Goal: Share content

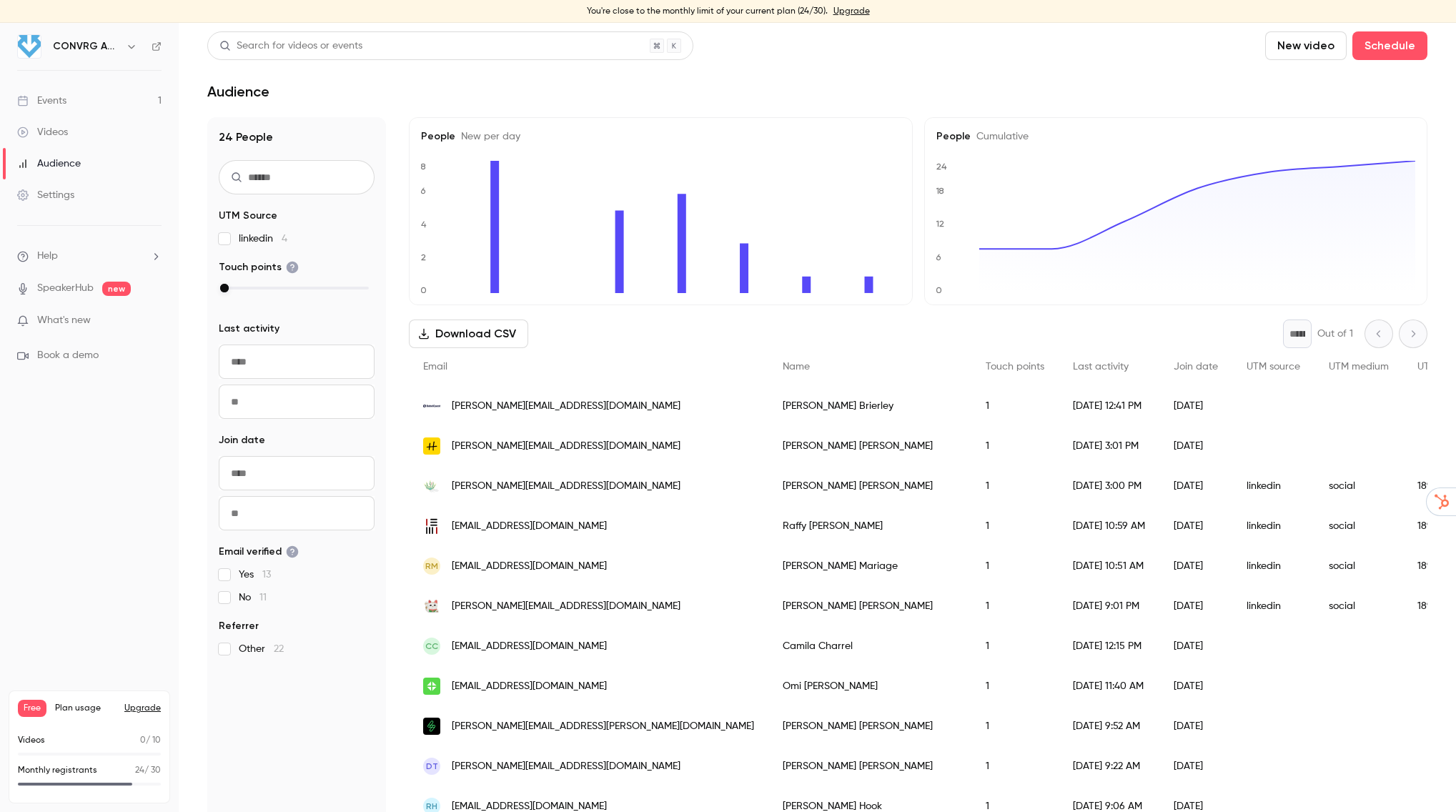
click at [64, 99] on div "Events" at bounding box center [41, 101] width 49 height 14
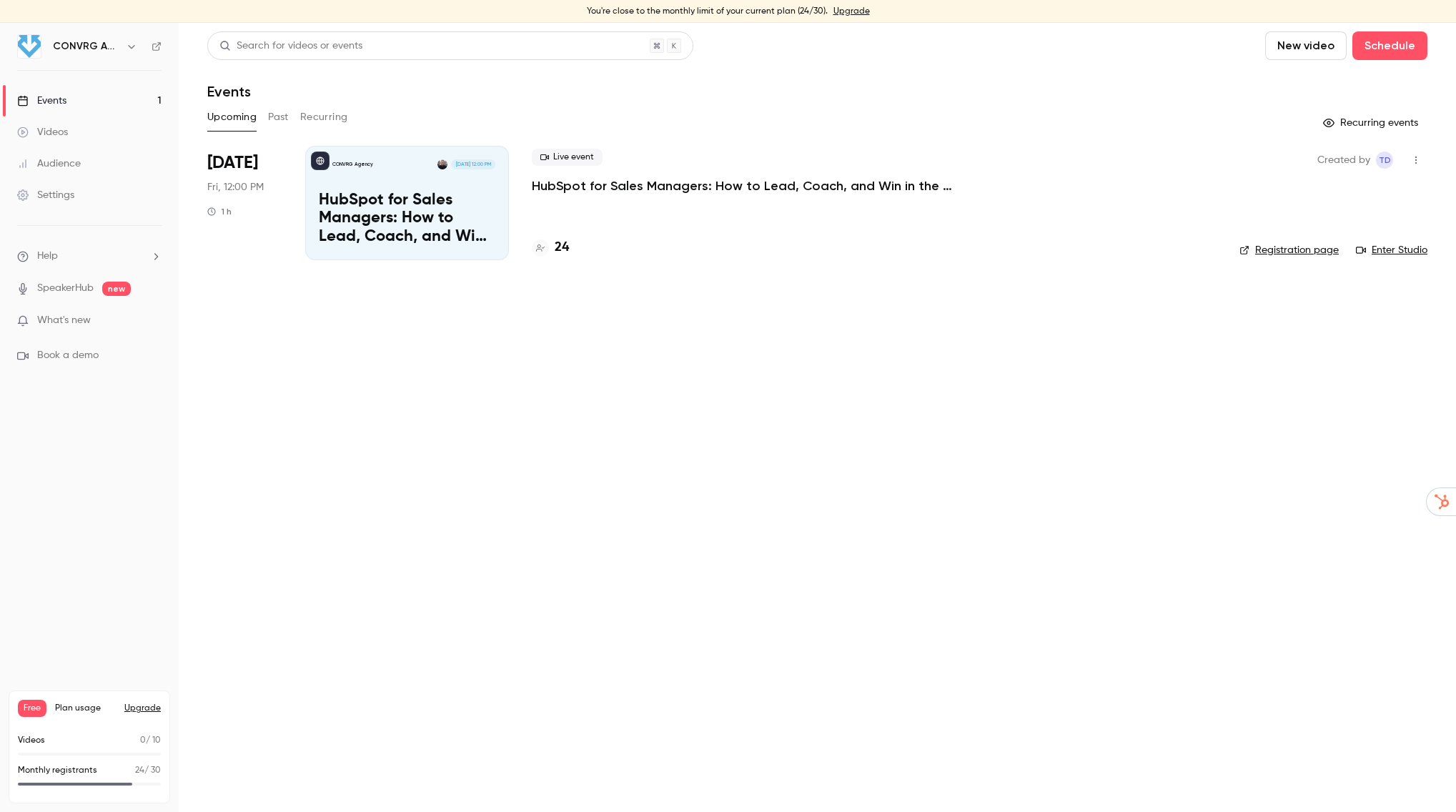
click at [394, 192] on p "HubSpot for Sales Managers: How to Lead, Coach, and Win in the CRM" at bounding box center [407, 219] width 177 height 55
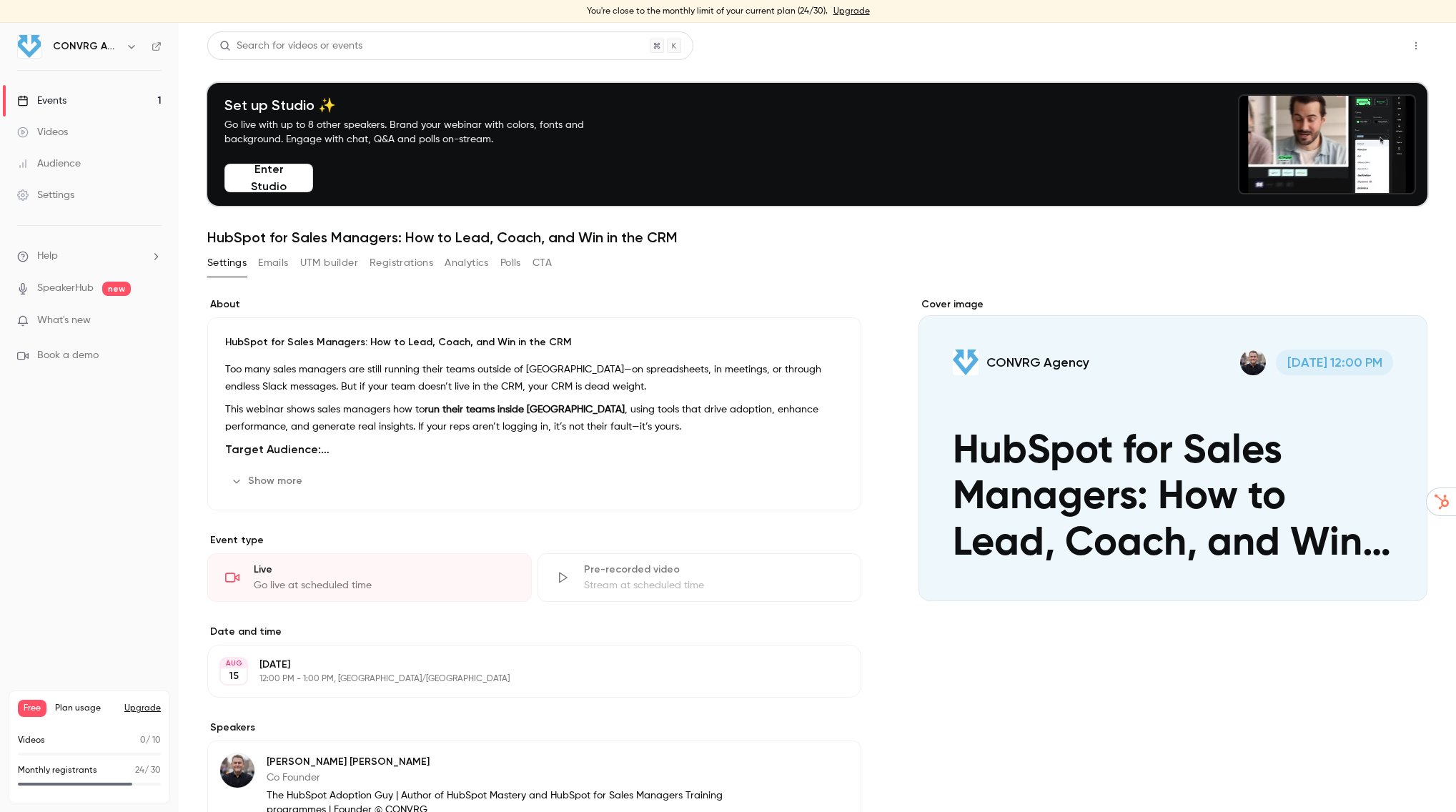
click at [1378, 47] on button "Share" at bounding box center [1365, 46] width 56 height 29
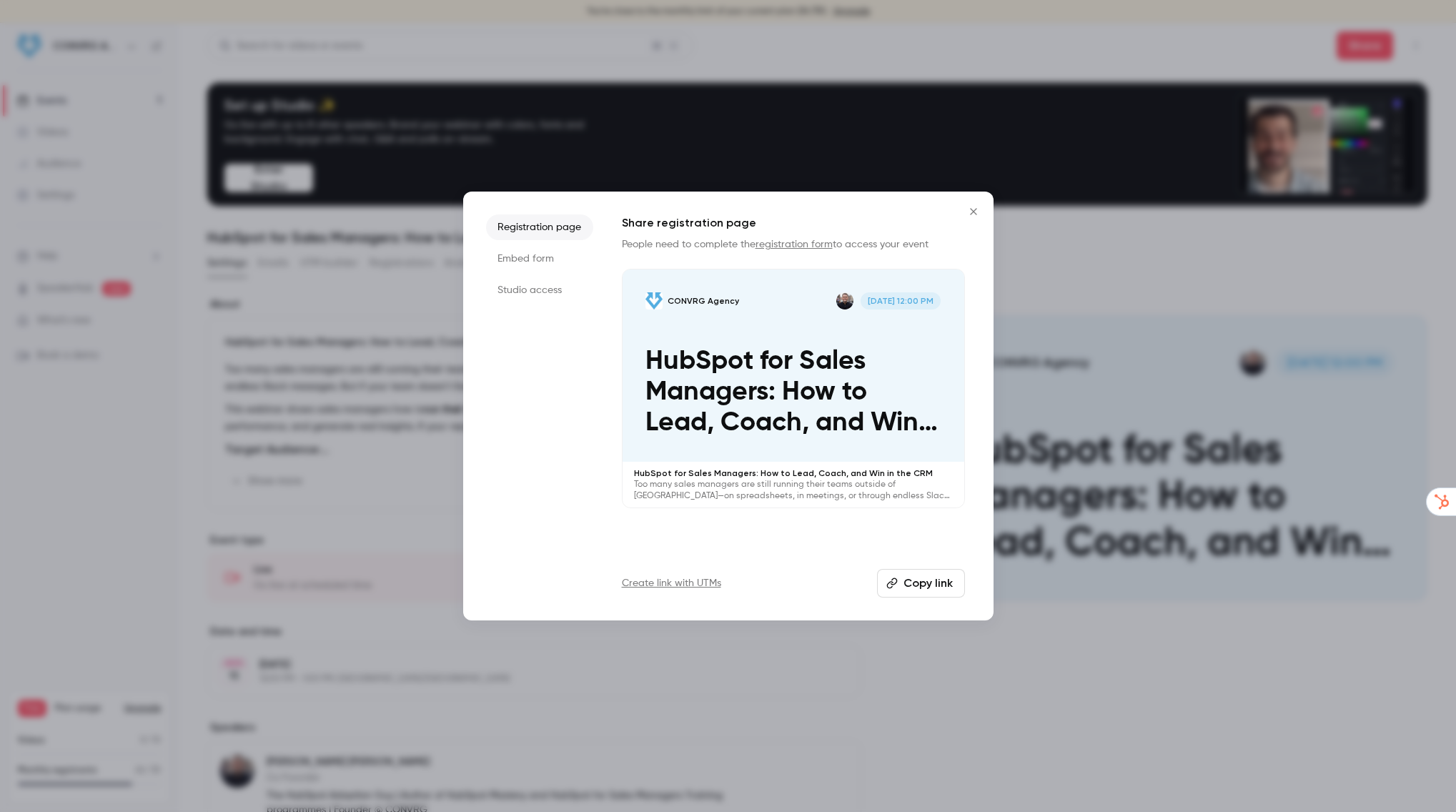
click at [936, 584] on button "Copy link" at bounding box center [921, 583] width 88 height 29
